Goal: Information Seeking & Learning: Learn about a topic

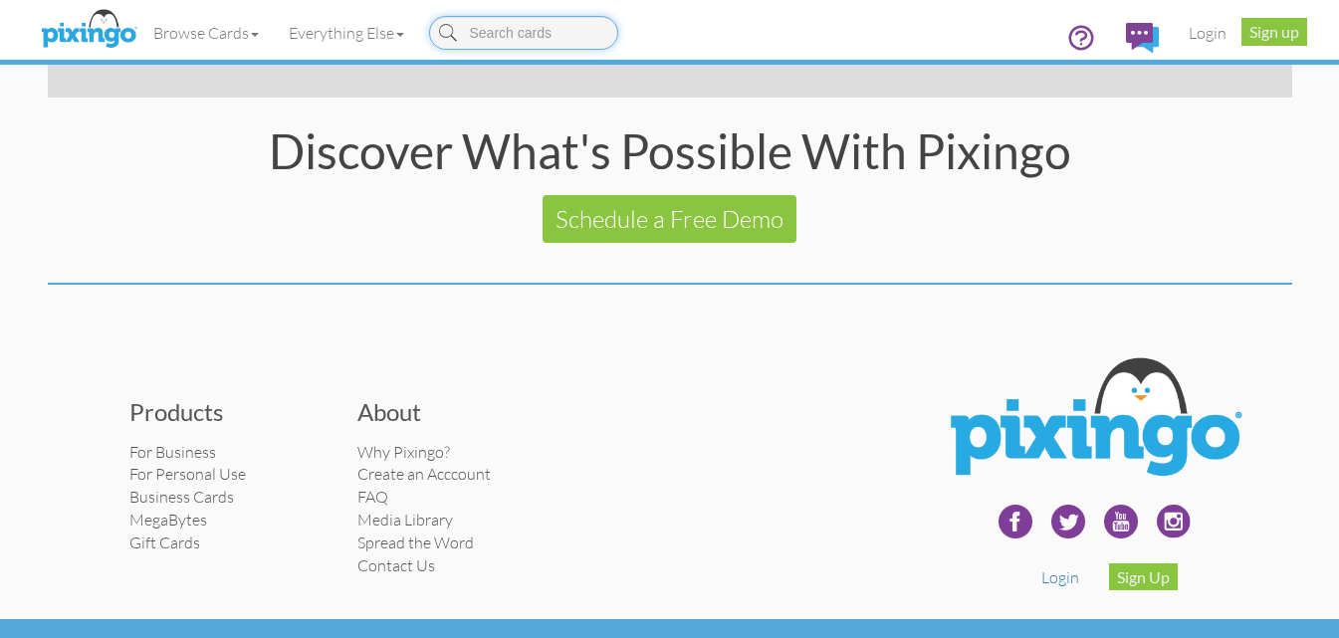
scroll to position [4042, 0]
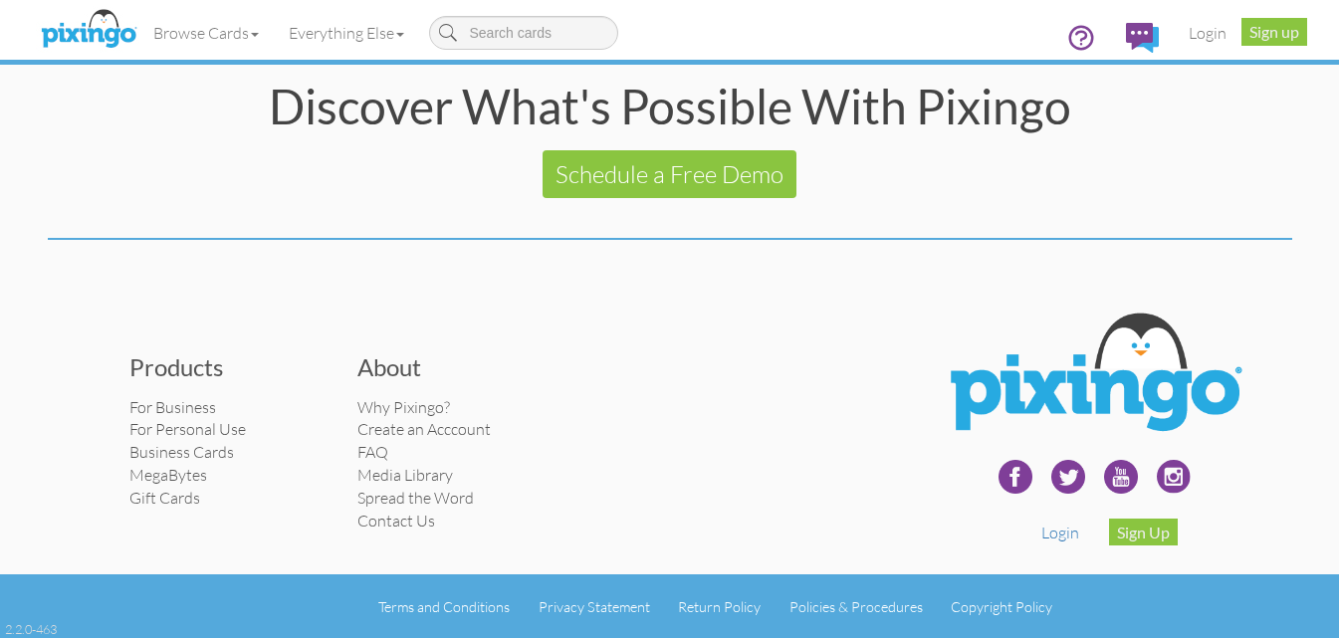
drag, startPoint x: 384, startPoint y: 111, endPoint x: 384, endPoint y: 122, distance: 11.0
click at [384, 122] on div "Discover What's Possible With Pixingo" at bounding box center [670, 107] width 1244 height 48
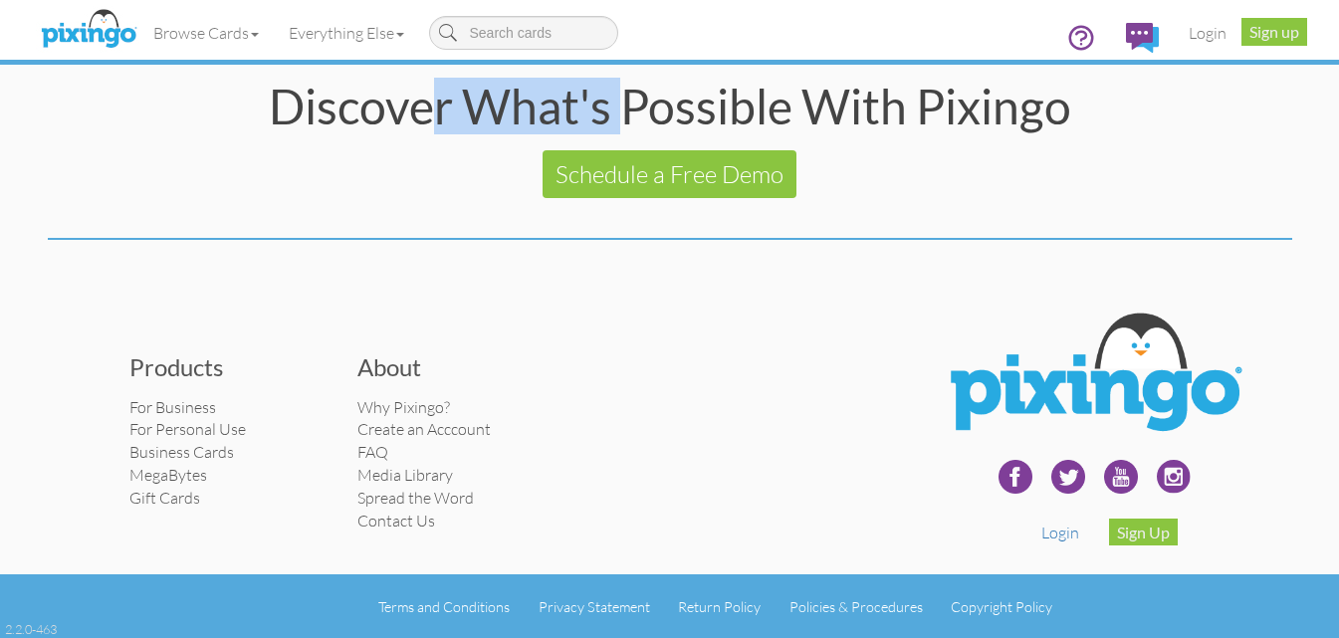
click at [384, 122] on div "Discover What's Possible With Pixingo" at bounding box center [670, 107] width 1244 height 48
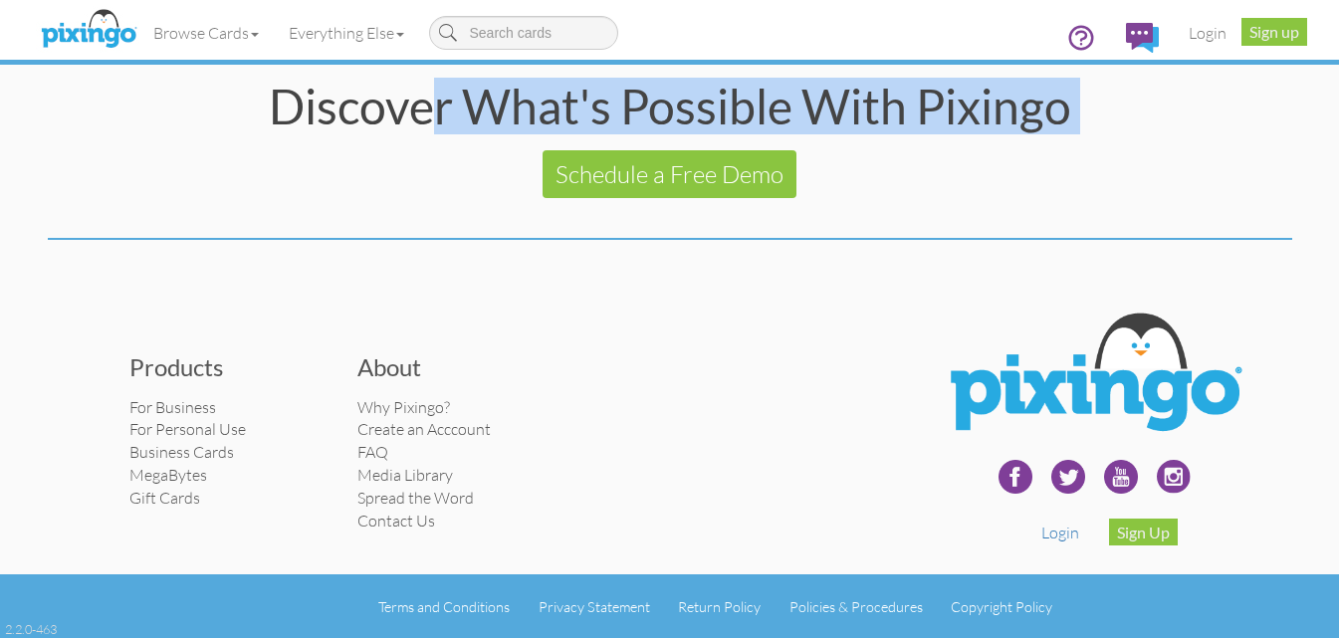
drag, startPoint x: 384, startPoint y: 122, endPoint x: 382, endPoint y: 151, distance: 28.9
click at [382, 151] on section "Discover What's Possible With Pixingo Schedule a Free Demo" at bounding box center [670, 130] width 1244 height 155
click at [394, 121] on div "Discover What's Possible With Pixingo" at bounding box center [670, 107] width 1244 height 48
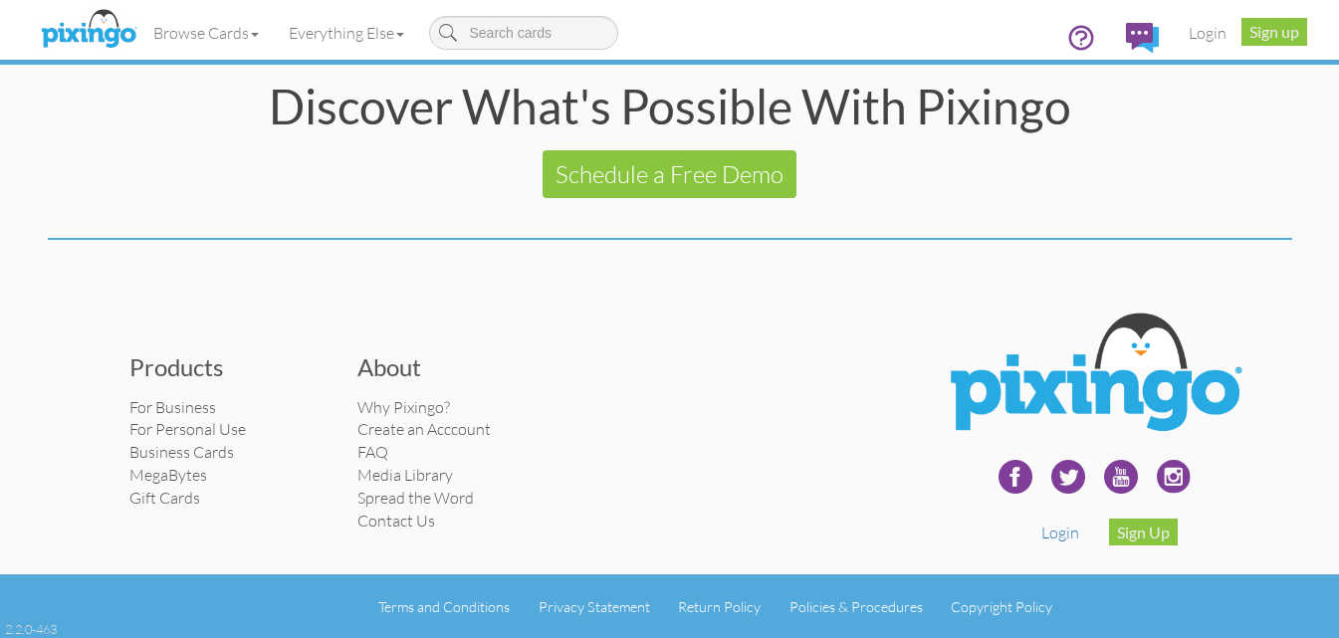
click at [538, 111] on div "Discover What's Possible With Pixingo" at bounding box center [670, 107] width 1244 height 48
drag, startPoint x: 538, startPoint y: 111, endPoint x: 935, endPoint y: 125, distance: 397.5
click at [950, 112] on div "Discover What's Possible With Pixingo" at bounding box center [670, 107] width 1244 height 48
click at [606, 111] on div "Discover What's Possible With Pixingo" at bounding box center [670, 107] width 1244 height 48
click at [535, 112] on div "Discover What's Possible With Pixingo" at bounding box center [670, 107] width 1244 height 48
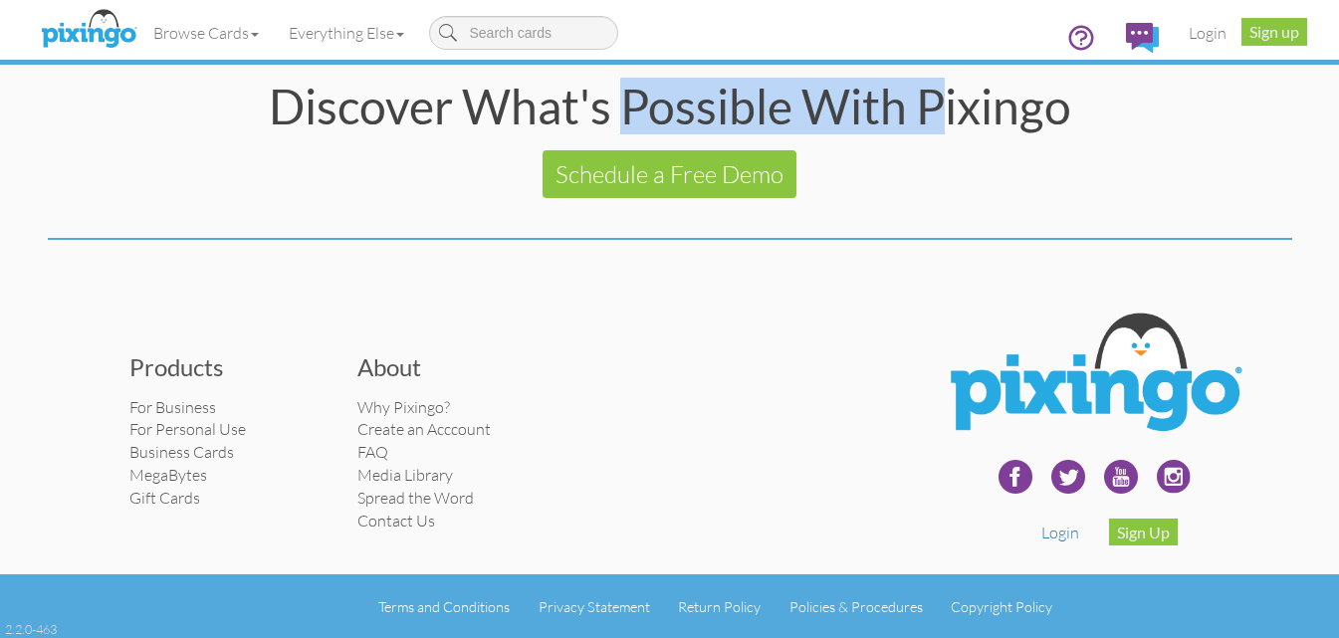
drag, startPoint x: 535, startPoint y: 112, endPoint x: 665, endPoint y: 112, distance: 130.4
click at [665, 112] on div "Discover What's Possible With Pixingo" at bounding box center [670, 107] width 1244 height 48
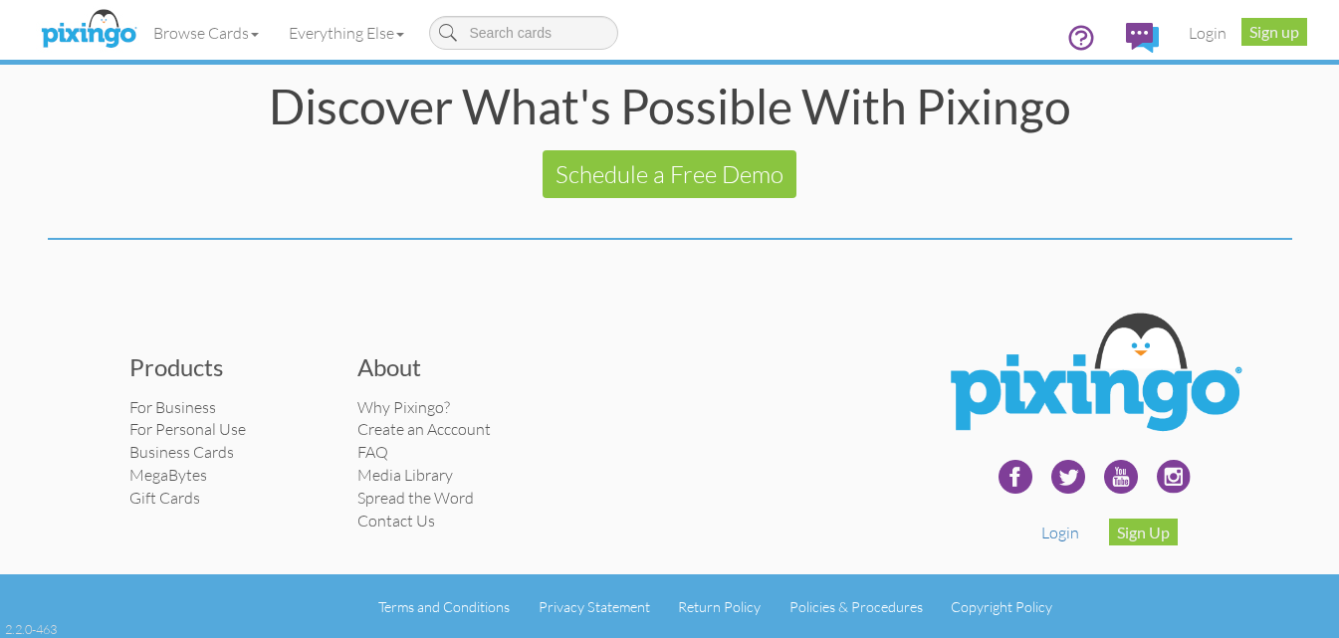
click at [359, 110] on div "Discover What's Possible With Pixingo" at bounding box center [670, 107] width 1244 height 48
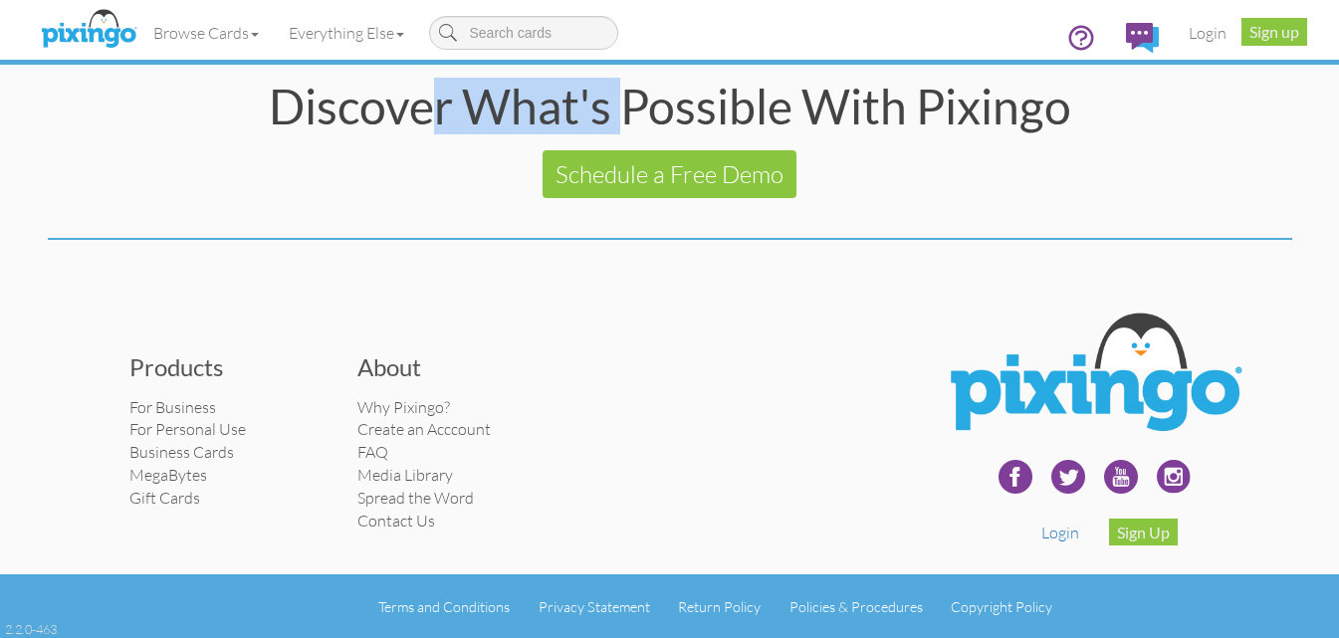
click at [359, 110] on div "Discover What's Possible With Pixingo" at bounding box center [670, 107] width 1244 height 48
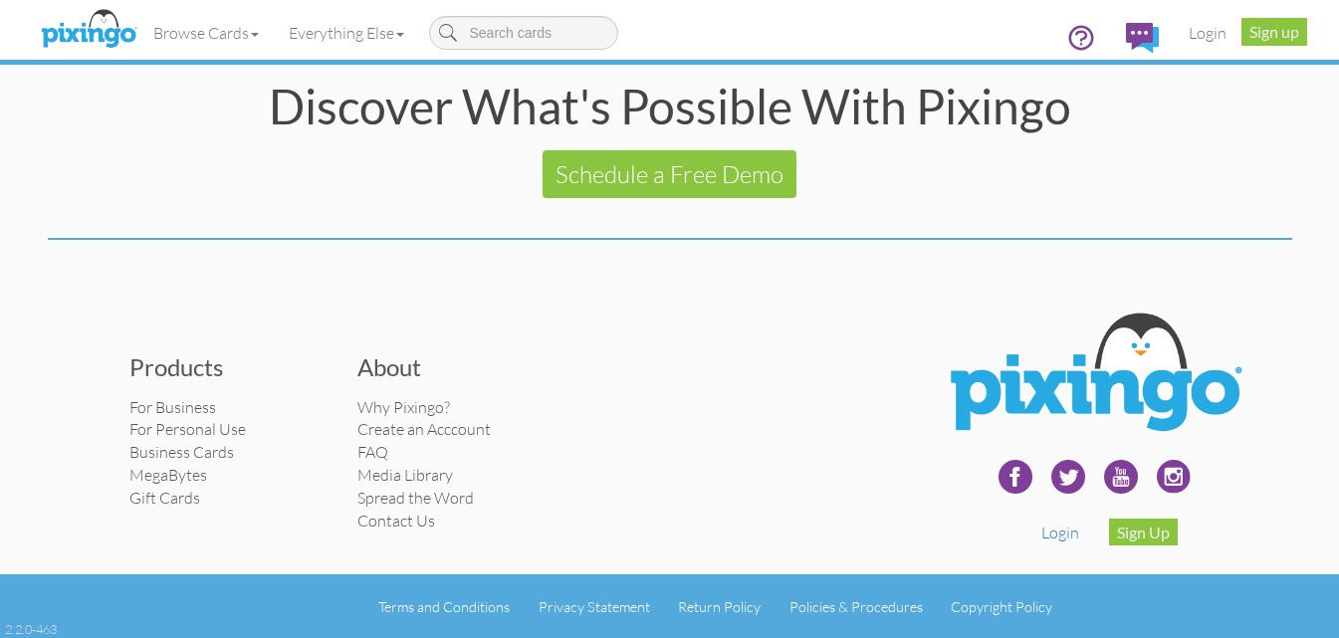
click at [441, 144] on div "Schedule a Free Demo" at bounding box center [670, 164] width 1244 height 68
